Goal: Information Seeking & Learning: Learn about a topic

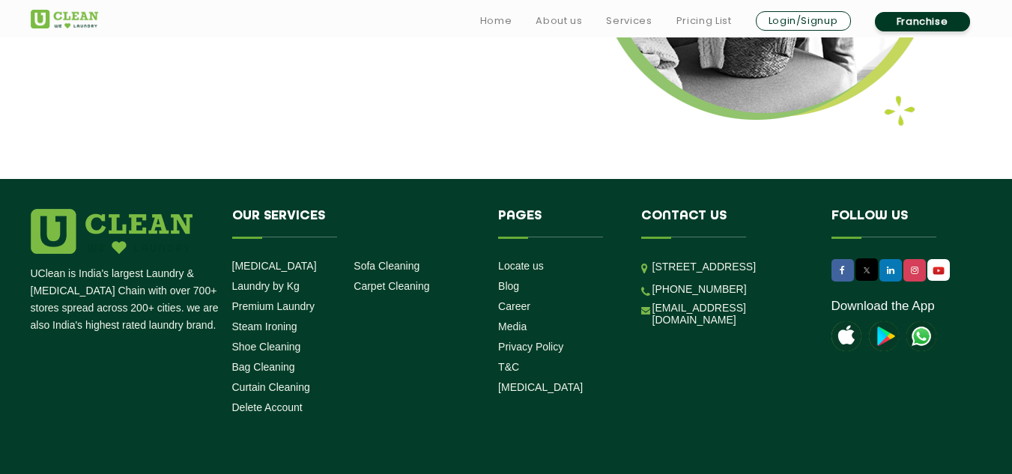
scroll to position [2065, 0]
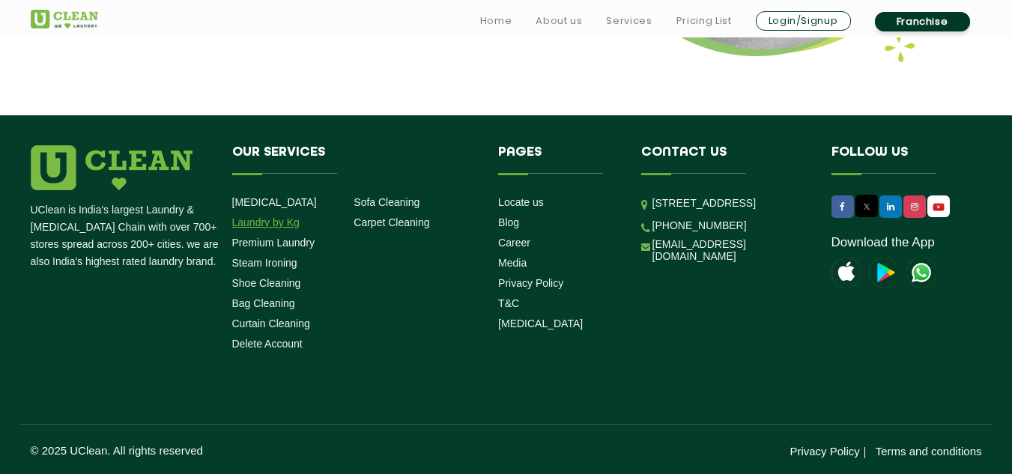
click at [267, 219] on link "Laundry by Kg" at bounding box center [265, 222] width 67 height 12
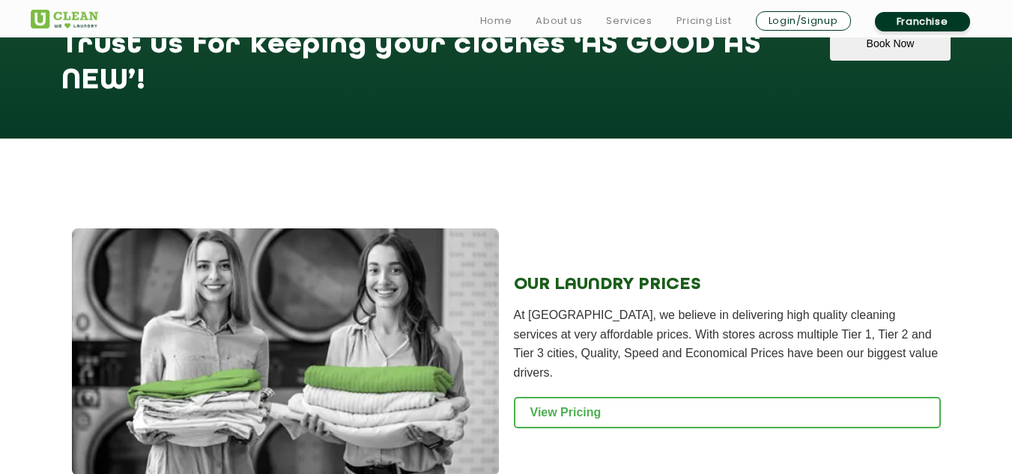
scroll to position [1833, 0]
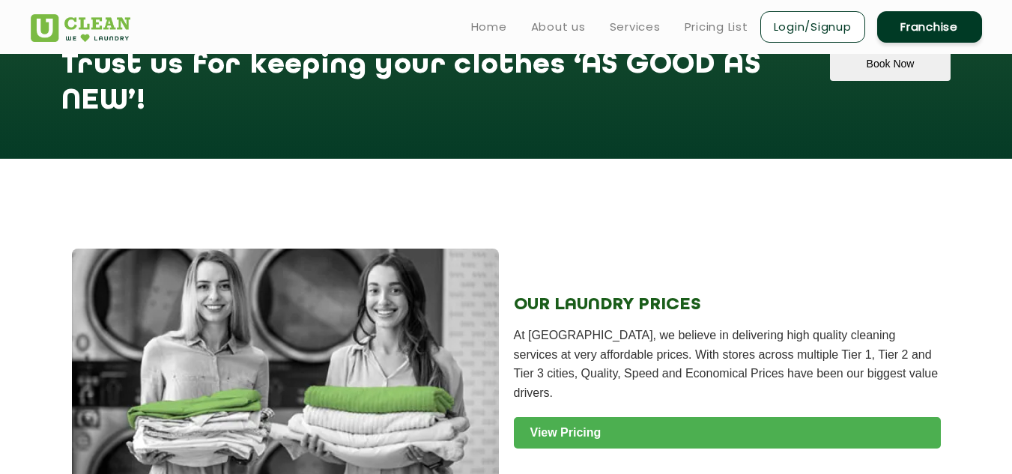
click at [560, 417] on link "View Pricing" at bounding box center [727, 432] width 427 height 31
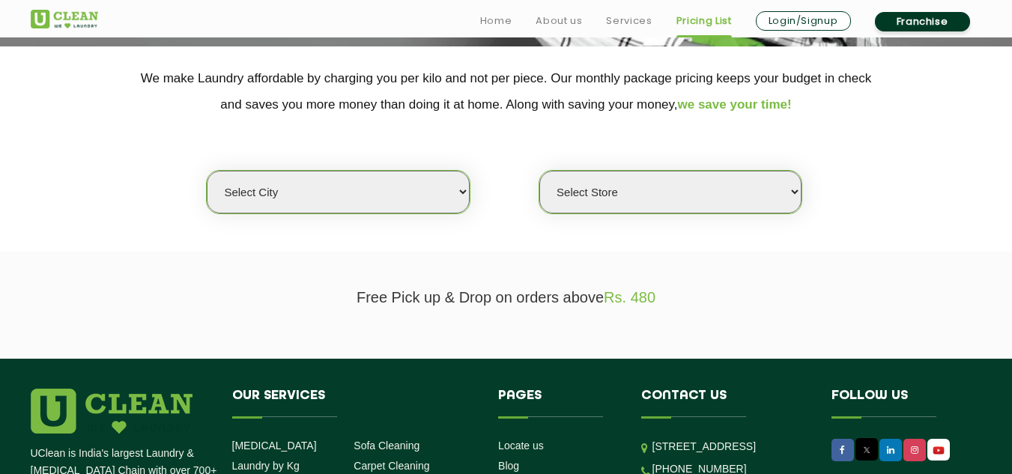
scroll to position [303, 0]
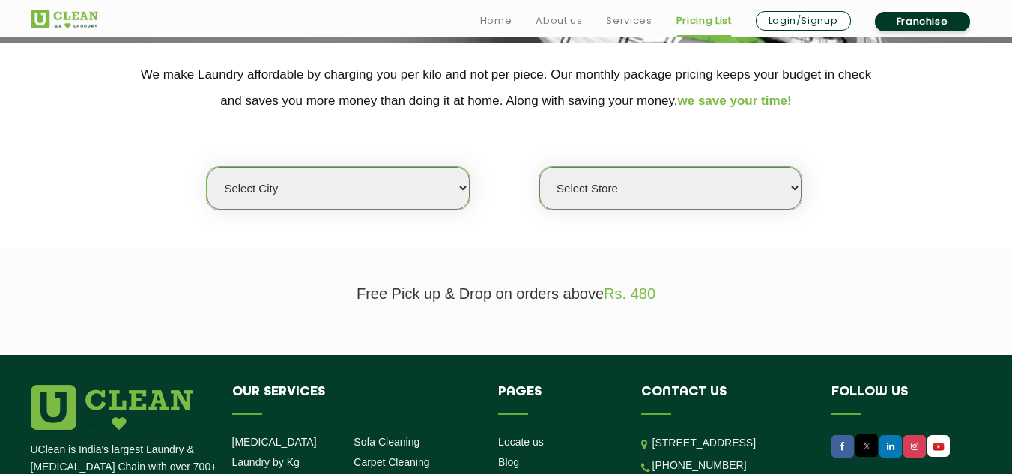
click at [445, 184] on select "Select city Aalo Agartala Agra Ahmedabad Akola Aligarh Alwar - UClean Select Am…" at bounding box center [338, 188] width 262 height 43
select select "37"
click at [207, 167] on select "Select city Aalo Agartala Agra Ahmedabad Akola Aligarh Alwar - UClean Select Am…" at bounding box center [338, 188] width 262 height 43
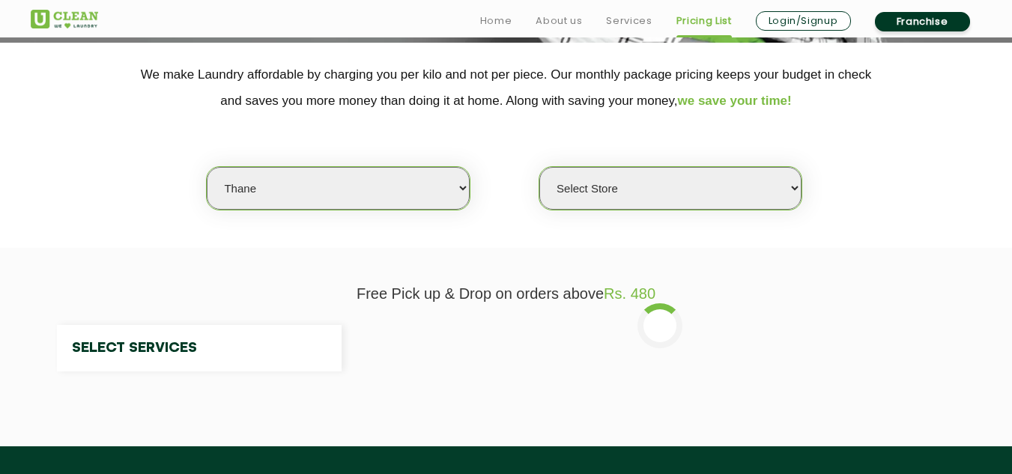
click at [621, 211] on section "We make Laundry affordable by charging you per kilo and not per piece. Our mont…" at bounding box center [506, 145] width 1012 height 205
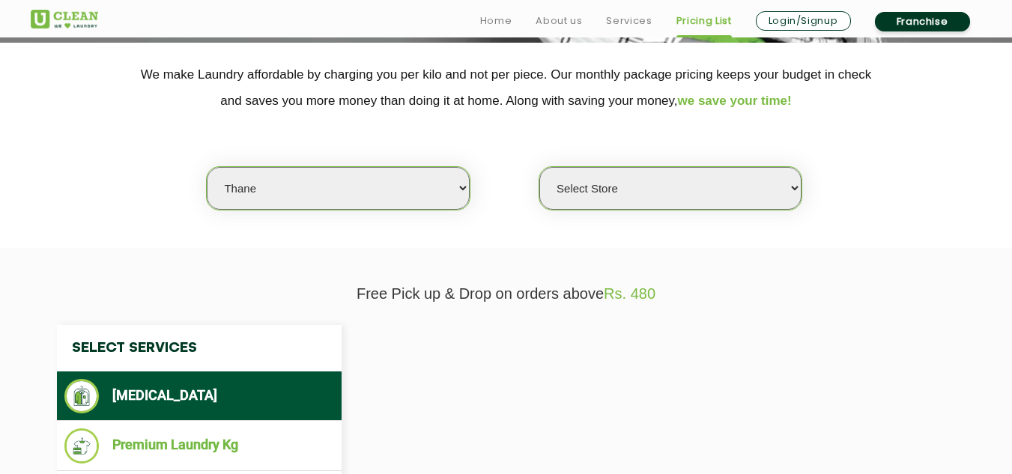
click at [649, 191] on select "Select Store" at bounding box center [670, 188] width 262 height 43
select select "371"
click at [539, 167] on select "Select Store UClean Kolshet Road UClean Hiranandani Meadows" at bounding box center [670, 188] width 262 height 43
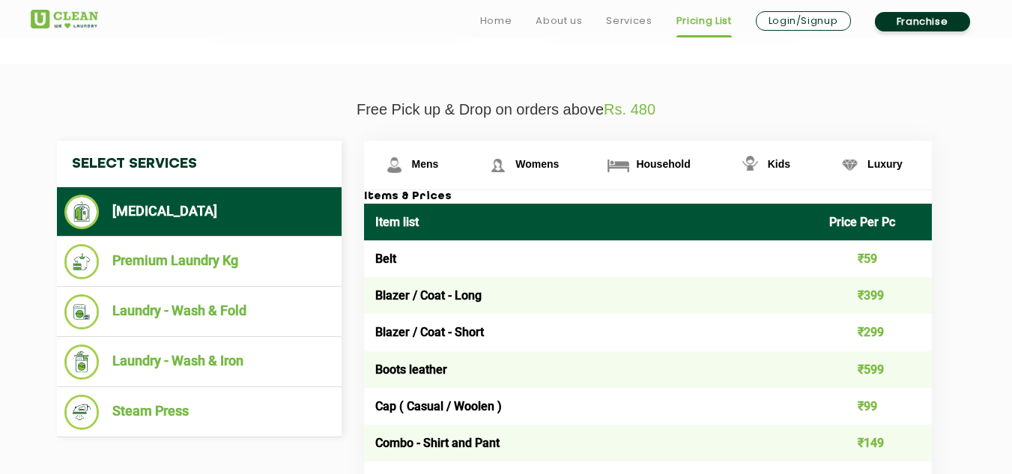
scroll to position [494, 0]
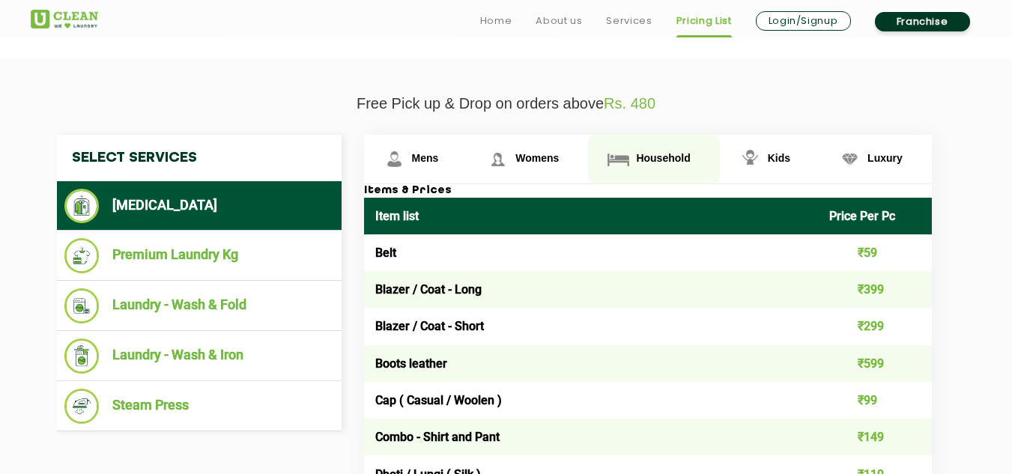
click at [468, 148] on link "Household" at bounding box center [416, 159] width 104 height 49
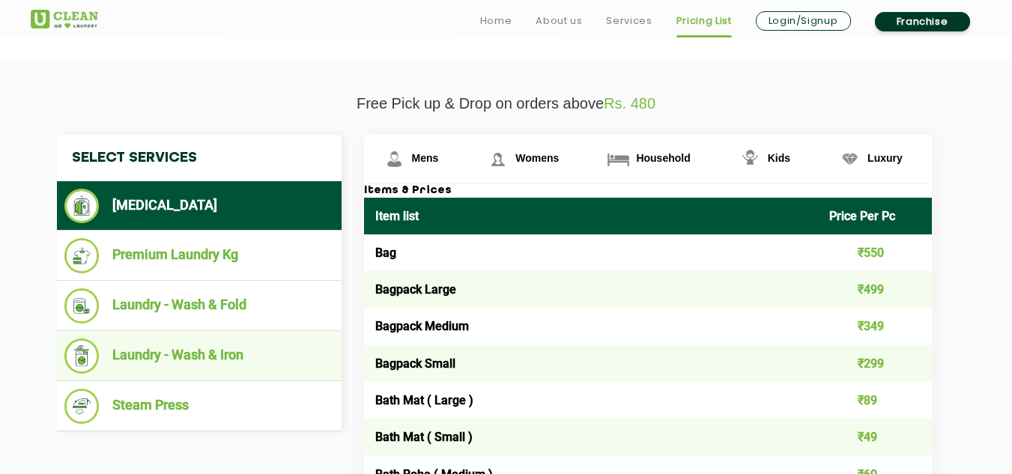
click at [147, 344] on li "Laundry - Wash & Iron" at bounding box center [199, 355] width 270 height 35
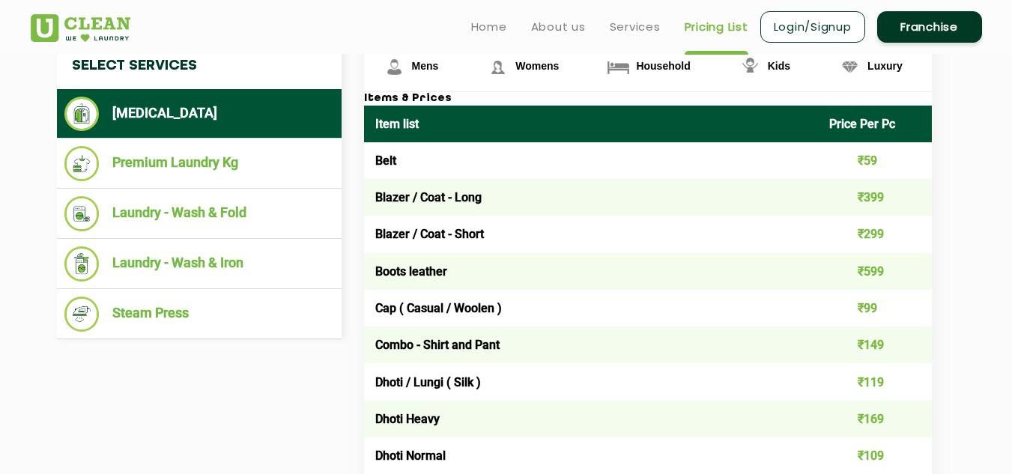
scroll to position [560, 0]
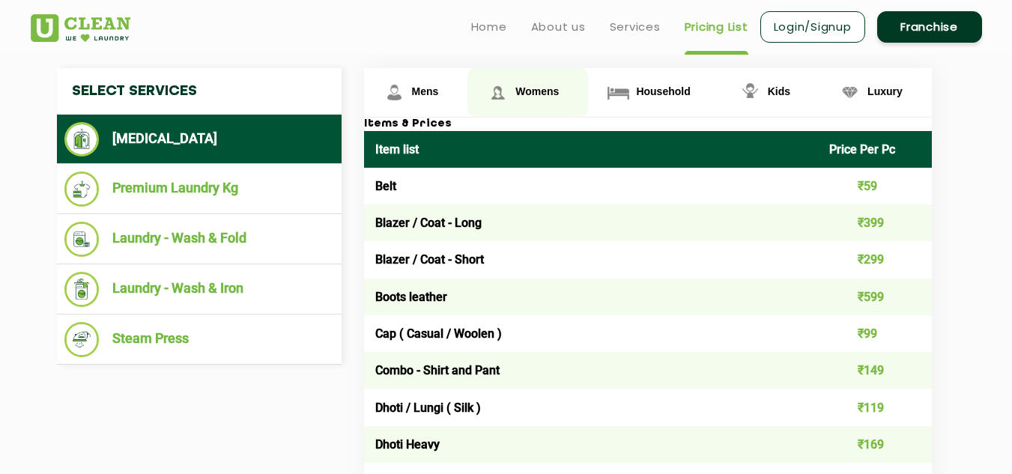
click at [468, 101] on link "Womens" at bounding box center [416, 92] width 104 height 49
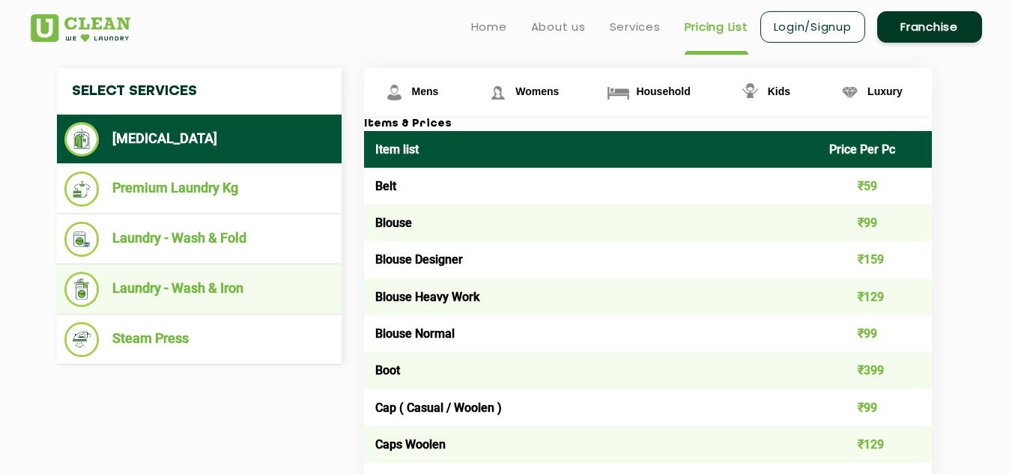
click at [205, 291] on li "Laundry - Wash & Iron" at bounding box center [199, 289] width 270 height 35
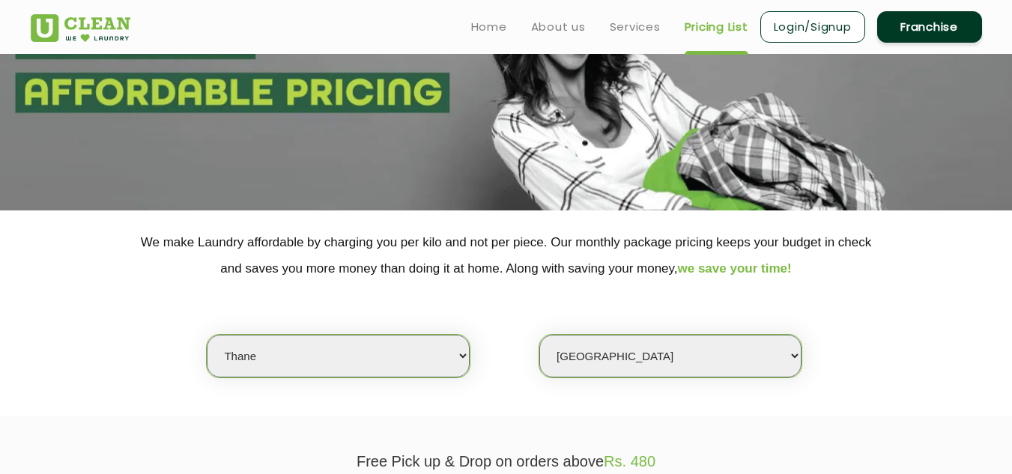
scroll to position [112, 0]
